Goal: Go to known website: Access a specific website the user already knows

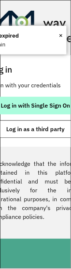
click at [39, 111] on button "Log in with Single Sign On" at bounding box center [36, 106] width 92 height 18
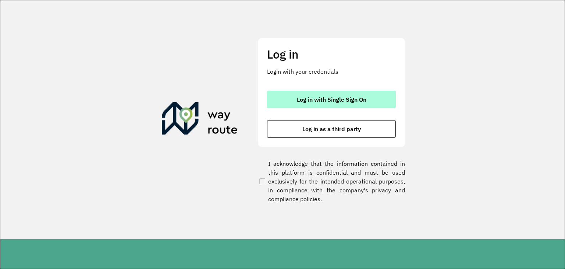
click at [274, 101] on button "Log in with Single Sign On" at bounding box center [331, 99] width 129 height 18
